Goal: Information Seeking & Learning: Learn about a topic

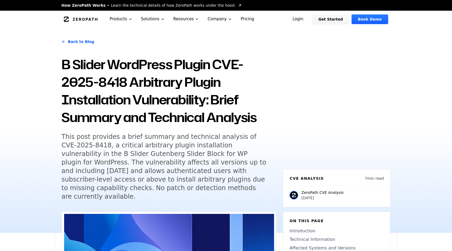
drag, startPoint x: 239, startPoint y: 115, endPoint x: 239, endPoint y: 118, distance: 3.2
